Goal: Information Seeking & Learning: Learn about a topic

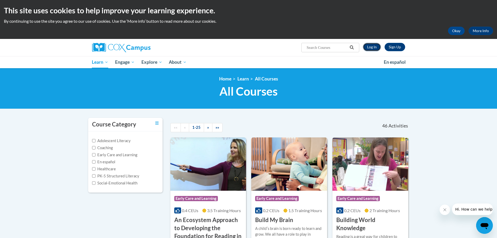
click at [364, 45] on link "Log In" at bounding box center [372, 47] width 18 height 8
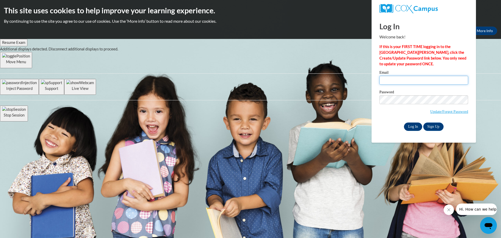
type input "sieara.arnett@whitko.org"
click at [412, 126] on input "Log In" at bounding box center [413, 126] width 18 height 8
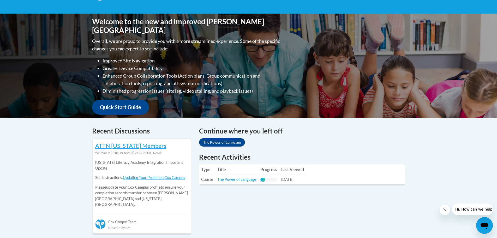
scroll to position [104, 0]
click at [251, 177] on link "The Power of Language" at bounding box center [236, 179] width 39 height 4
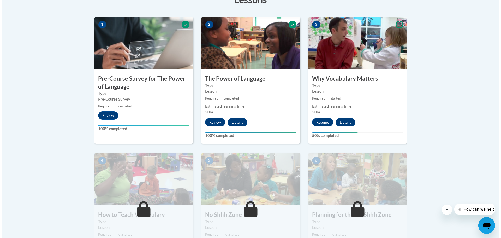
scroll to position [183, 0]
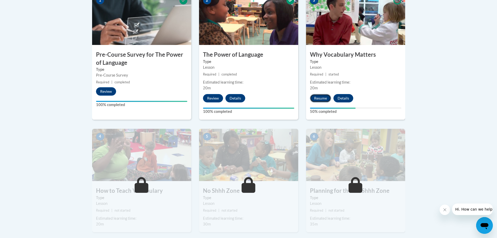
click at [325, 99] on button "Resume" at bounding box center [320, 98] width 21 height 8
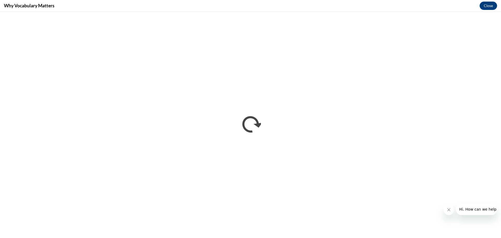
scroll to position [0, 0]
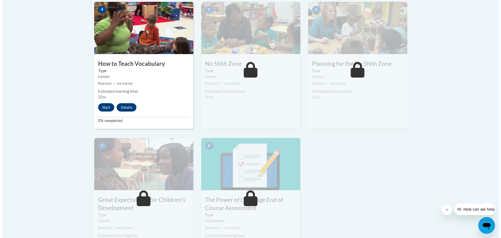
scroll to position [305, 0]
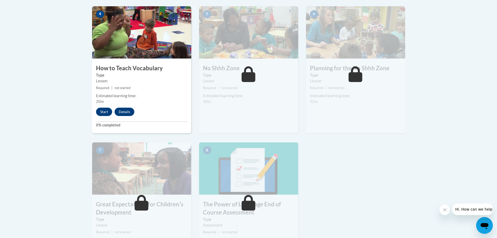
click at [257, 93] on div "Estimated learning time:" at bounding box center [248, 96] width 91 height 6
click at [98, 112] on button "Start" at bounding box center [104, 112] width 16 height 8
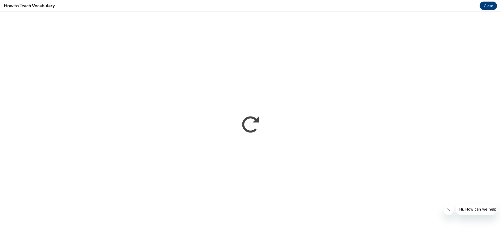
scroll to position [0, 0]
